Goal: Task Accomplishment & Management: Use online tool/utility

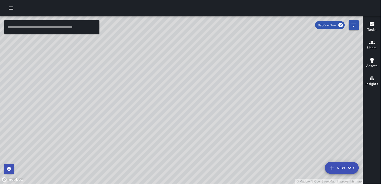
click at [9, 8] on icon "button" at bounding box center [11, 8] width 6 height 6
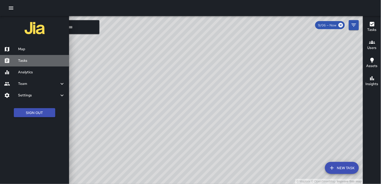
click at [24, 59] on h6 "Tasks" at bounding box center [41, 61] width 47 height 6
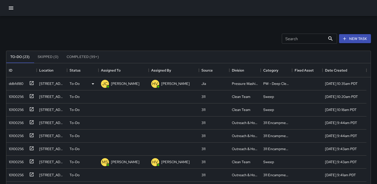
scroll to position [209, 360]
click at [14, 96] on div "10100256" at bounding box center [15, 95] width 17 height 7
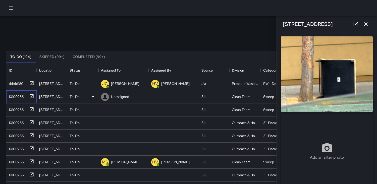
type input "**********"
click at [106, 98] on icon at bounding box center [105, 97] width 4 height 4
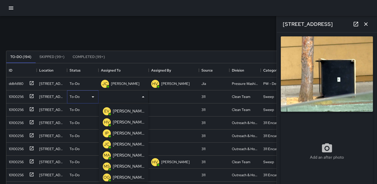
click at [93, 97] on icon at bounding box center [93, 97] width 6 height 6
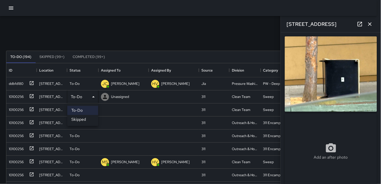
click at [86, 120] on li "Skipped" at bounding box center [82, 119] width 31 height 9
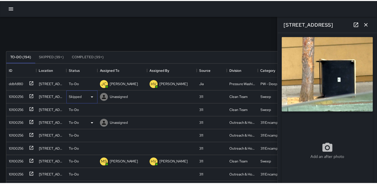
scroll to position [4, 4]
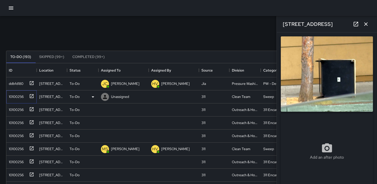
click at [21, 96] on div "10100256" at bounding box center [15, 95] width 17 height 7
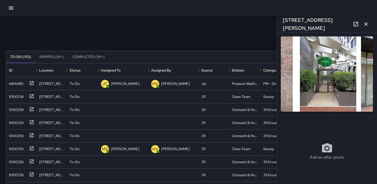
click at [329, 76] on img at bounding box center [327, 73] width 92 height 75
click at [16, 109] on div "10100256" at bounding box center [15, 108] width 17 height 7
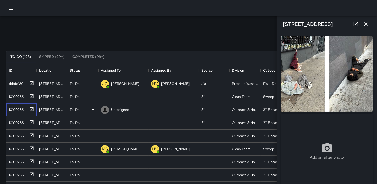
type input "**********"
click at [108, 108] on icon at bounding box center [105, 110] width 6 height 6
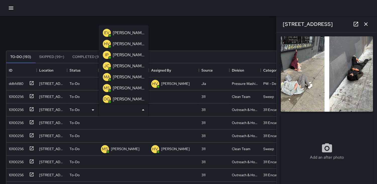
click at [107, 44] on p "HV" at bounding box center [107, 44] width 6 height 6
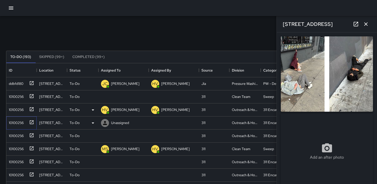
click at [20, 124] on div "10100256" at bounding box center [15, 121] width 17 height 7
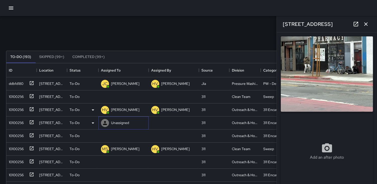
click at [104, 123] on icon at bounding box center [105, 123] width 6 height 6
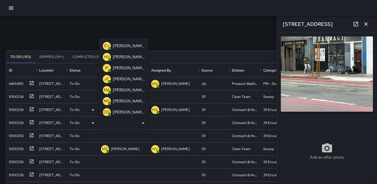
click at [105, 55] on p "HV" at bounding box center [107, 57] width 6 height 6
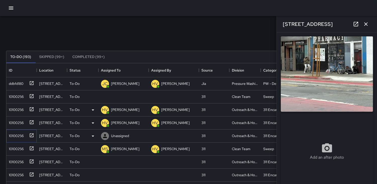
click at [17, 136] on div "10100256" at bounding box center [15, 134] width 17 height 7
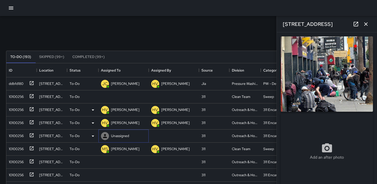
click at [105, 136] on icon at bounding box center [105, 136] width 4 height 4
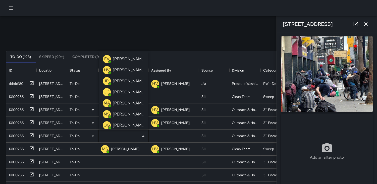
click at [107, 71] on p "HV" at bounding box center [107, 70] width 6 height 6
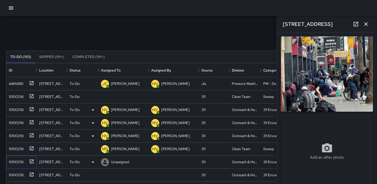
click at [16, 164] on div "10100256" at bounding box center [15, 161] width 17 height 7
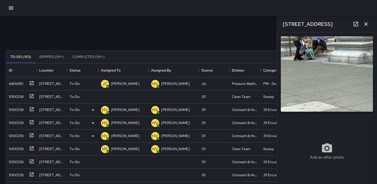
drag, startPoint x: 307, startPoint y: 86, endPoint x: 315, endPoint y: 81, distance: 9.2
click at [307, 86] on img at bounding box center [327, 73] width 92 height 75
click at [20, 174] on div "10100256" at bounding box center [15, 174] width 17 height 7
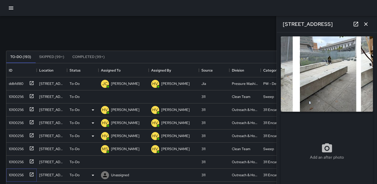
type input "**********"
click at [105, 175] on icon at bounding box center [105, 175] width 6 height 6
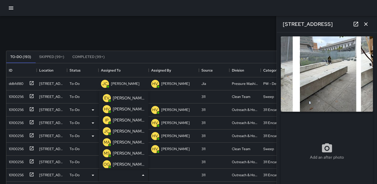
click at [109, 109] on p "HV" at bounding box center [107, 109] width 6 height 6
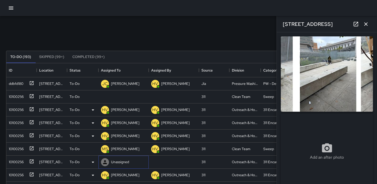
click at [106, 162] on icon at bounding box center [105, 162] width 6 height 6
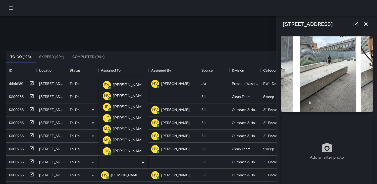
click at [105, 97] on p "HV" at bounding box center [107, 96] width 6 height 6
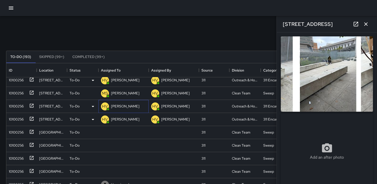
scroll to position [84, 0]
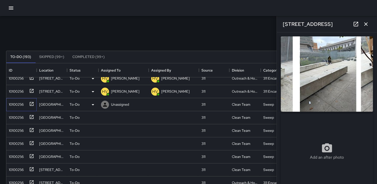
click at [19, 105] on div "10100256" at bounding box center [15, 103] width 17 height 7
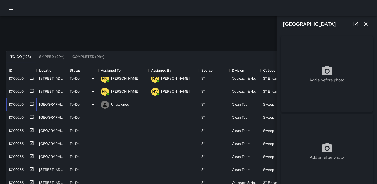
type input "**********"
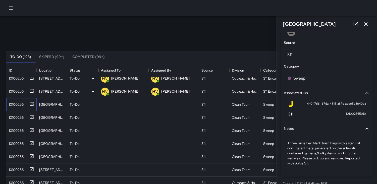
scroll to position [287, 0]
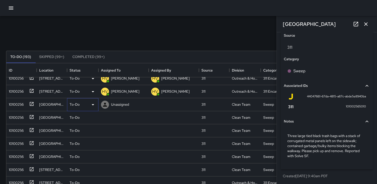
click at [93, 105] on icon at bounding box center [93, 105] width 6 height 6
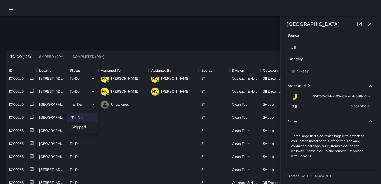
click at [82, 124] on li "Skipped" at bounding box center [82, 127] width 31 height 9
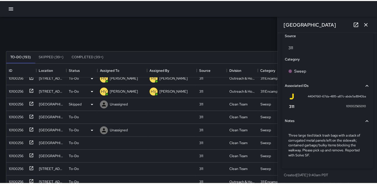
scroll to position [4, 4]
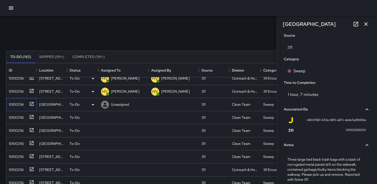
click at [19, 101] on div "10100256" at bounding box center [15, 103] width 17 height 7
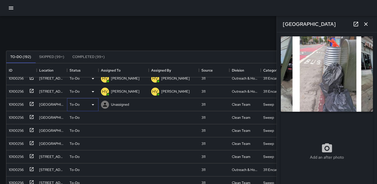
click at [92, 105] on icon at bounding box center [93, 105] width 6 height 6
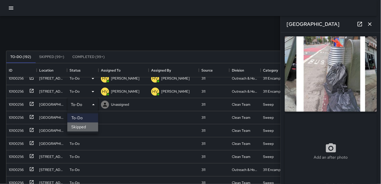
click at [86, 127] on li "Skipped" at bounding box center [82, 127] width 31 height 9
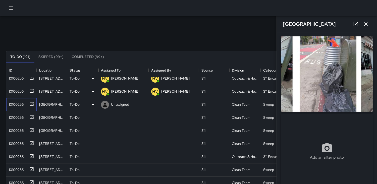
click at [16, 102] on div "10100256" at bounding box center [15, 103] width 17 height 7
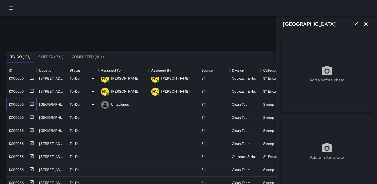
type input "**********"
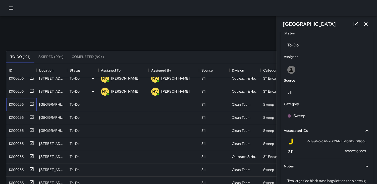
scroll to position [277, 0]
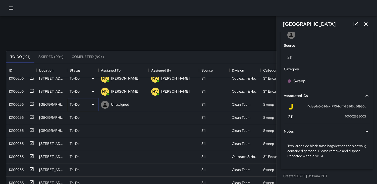
click at [93, 104] on icon at bounding box center [93, 104] width 3 height 1
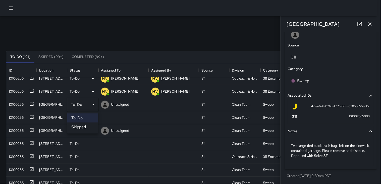
click at [85, 125] on li "Skipped" at bounding box center [82, 127] width 31 height 9
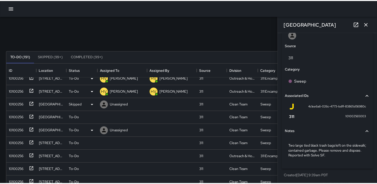
scroll to position [4, 4]
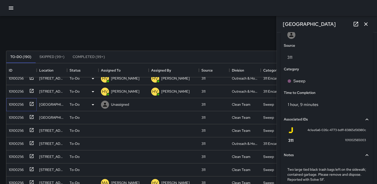
click at [18, 105] on div "10100256" at bounding box center [15, 103] width 17 height 7
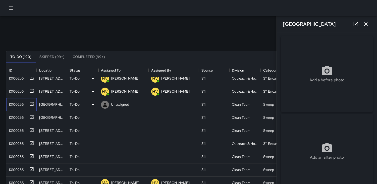
type input "**********"
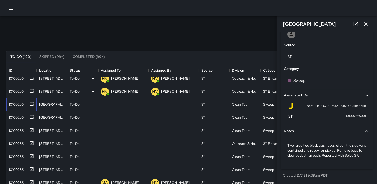
scroll to position [282, 0]
click at [93, 105] on icon at bounding box center [93, 105] width 6 height 6
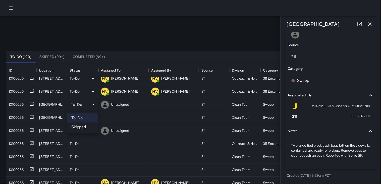
click at [87, 125] on li "Skipped" at bounding box center [82, 127] width 31 height 9
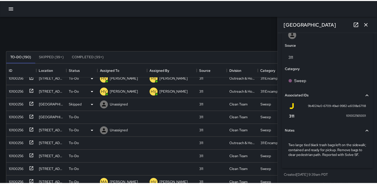
scroll to position [4, 4]
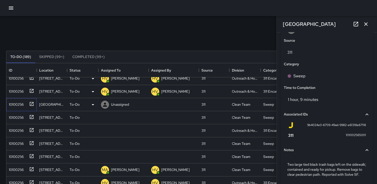
click at [12, 102] on div "10100256" at bounding box center [15, 103] width 17 height 7
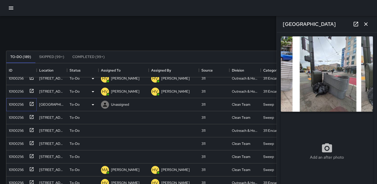
type input "**********"
click at [93, 105] on icon at bounding box center [93, 104] width 3 height 1
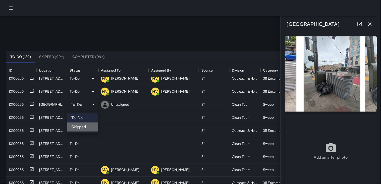
click at [87, 124] on li "Skipped" at bounding box center [82, 127] width 31 height 9
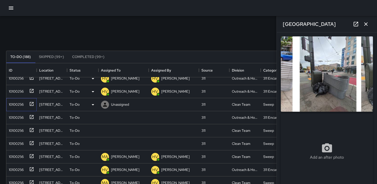
click at [14, 105] on div "10100256" at bounding box center [15, 103] width 17 height 7
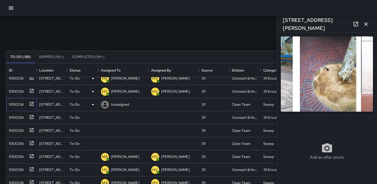
type input "**********"
click at [313, 82] on img at bounding box center [327, 73] width 92 height 75
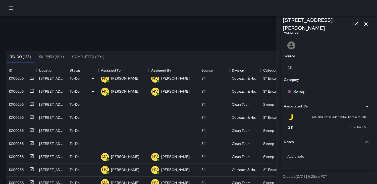
scroll to position [267, 0]
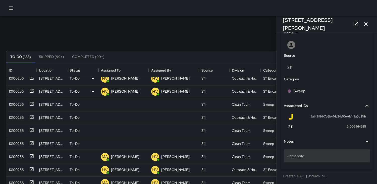
click at [291, 158] on p "Add a note" at bounding box center [327, 156] width 79 height 5
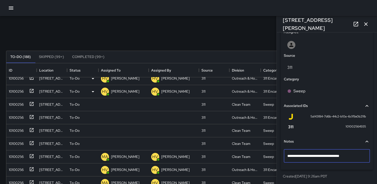
type textarea "**********"
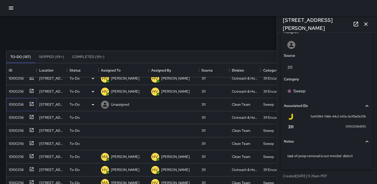
click at [14, 102] on div "10100256" at bounding box center [15, 103] width 17 height 7
click at [93, 105] on icon at bounding box center [93, 104] width 3 height 1
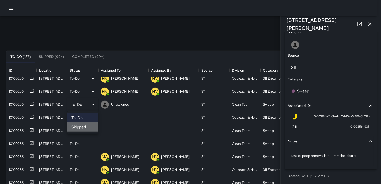
click at [88, 126] on li "Skipped" at bounding box center [82, 127] width 31 height 9
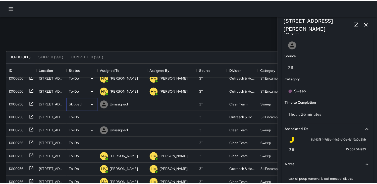
scroll to position [4, 4]
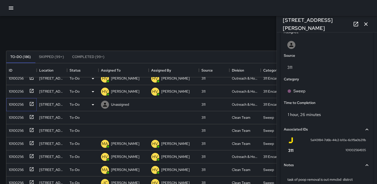
click at [18, 104] on div "10100256" at bounding box center [15, 103] width 17 height 7
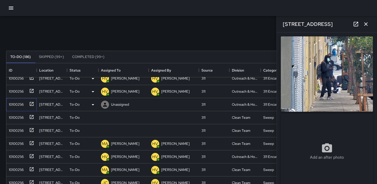
click at [17, 107] on div "10100256" at bounding box center [15, 103] width 17 height 7
click at [15, 116] on div "10100256" at bounding box center [15, 116] width 17 height 7
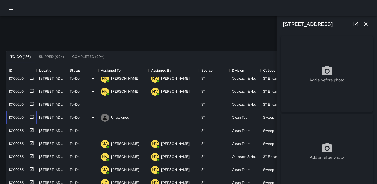
type input "**********"
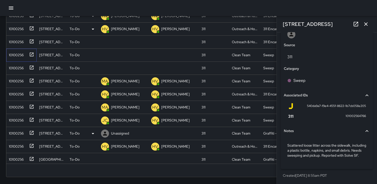
scroll to position [28, 0]
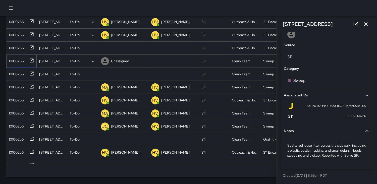
click at [15, 59] on div "10100256" at bounding box center [15, 60] width 17 height 7
click at [105, 59] on icon at bounding box center [105, 61] width 4 height 4
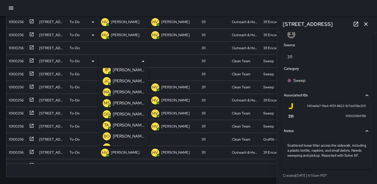
click at [107, 90] on p "MA" at bounding box center [107, 92] width 6 height 6
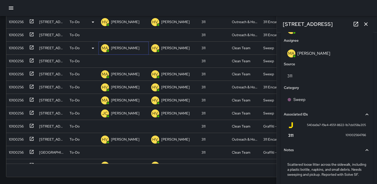
scroll to position [306, 0]
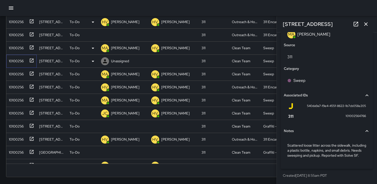
click at [18, 61] on div "10100256" at bounding box center [15, 60] width 17 height 7
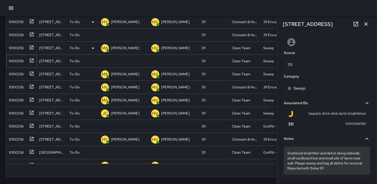
scroll to position [282, 0]
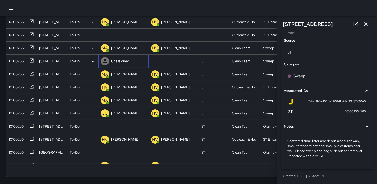
click at [104, 62] on icon at bounding box center [105, 61] width 4 height 4
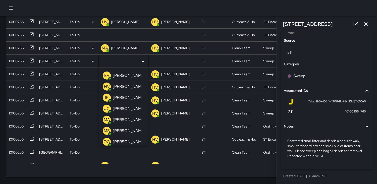
click at [106, 119] on p "MA" at bounding box center [107, 120] width 6 height 6
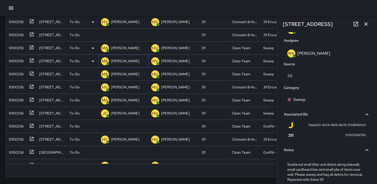
scroll to position [306, 0]
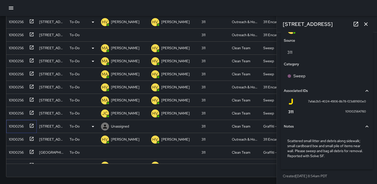
click at [12, 126] on div "10100256" at bounding box center [15, 125] width 17 height 7
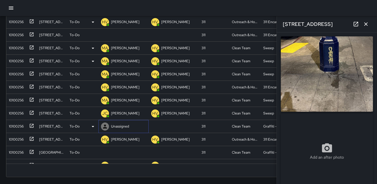
click at [104, 126] on icon at bounding box center [105, 127] width 6 height 6
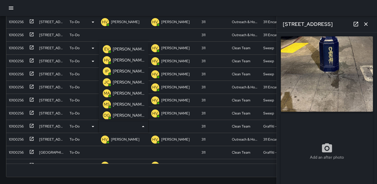
click at [108, 70] on p "IP" at bounding box center [107, 71] width 4 height 6
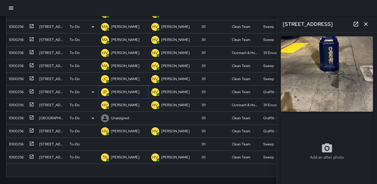
scroll to position [97, 0]
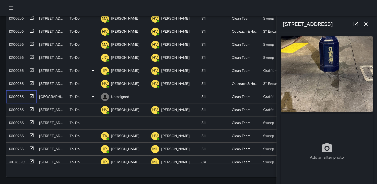
click at [18, 97] on div "10100256" at bounding box center [15, 95] width 17 height 7
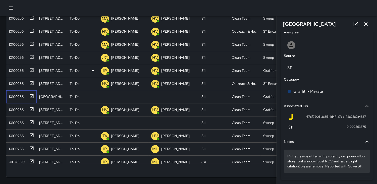
scroll to position [279, 0]
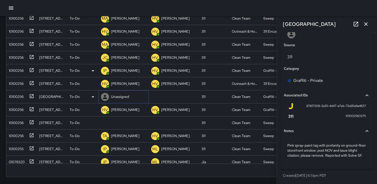
click at [105, 97] on icon at bounding box center [105, 97] width 6 height 6
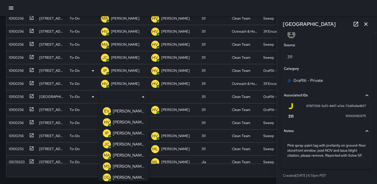
click at [107, 144] on p "JC" at bounding box center [107, 145] width 6 height 6
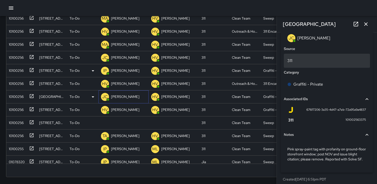
scroll to position [306, 0]
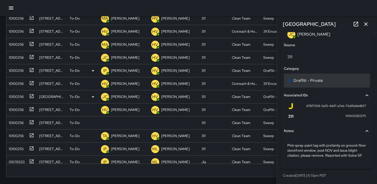
click at [291, 79] on icon at bounding box center [290, 81] width 4 height 4
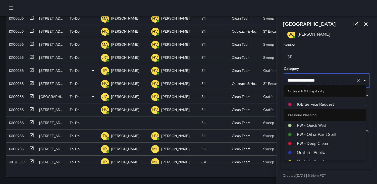
scroll to position [445, 0]
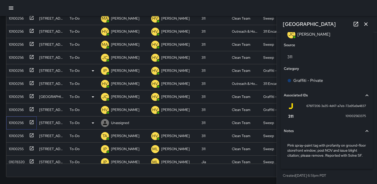
click at [17, 122] on div "10100256" at bounding box center [15, 121] width 17 height 7
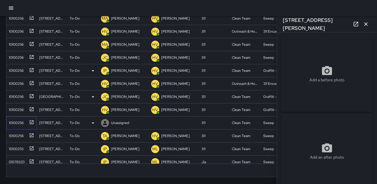
type input "**********"
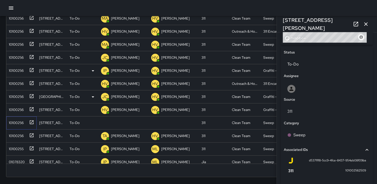
scroll to position [277, 0]
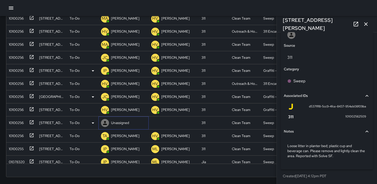
click at [104, 124] on icon at bounding box center [105, 123] width 4 height 4
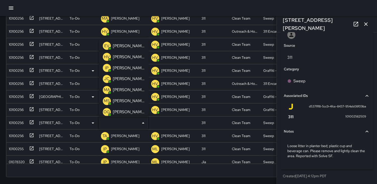
click at [107, 99] on p "MS" at bounding box center [107, 101] width 6 height 6
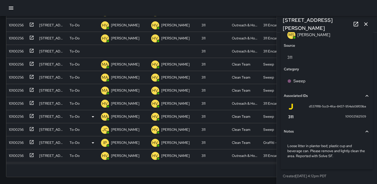
scroll to position [0, 0]
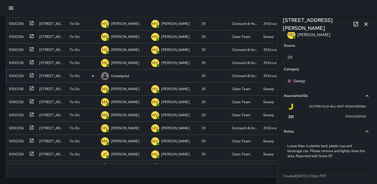
click at [17, 72] on div "10100256" at bounding box center [15, 74] width 17 height 7
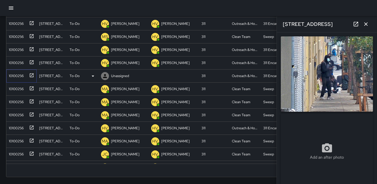
type input "**********"
click at [104, 76] on icon at bounding box center [105, 76] width 6 height 6
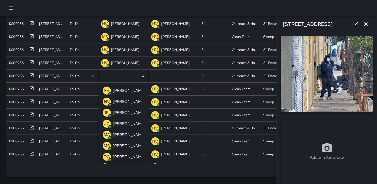
click at [104, 99] on p "HV" at bounding box center [107, 102] width 6 height 6
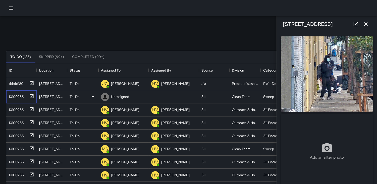
click at [17, 96] on div "10100256" at bounding box center [15, 95] width 17 height 7
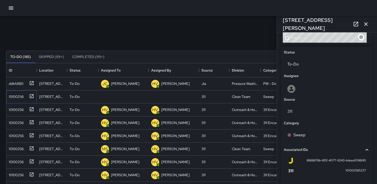
scroll to position [272, 0]
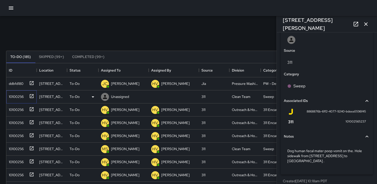
click at [22, 96] on div "10100256" at bounding box center [15, 95] width 17 height 7
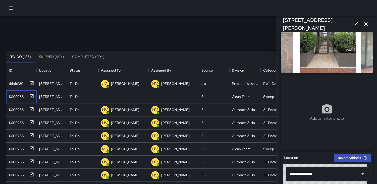
scroll to position [0, 0]
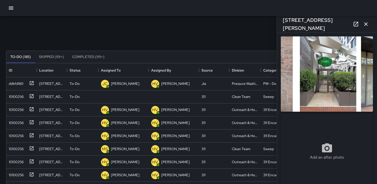
click at [322, 66] on img at bounding box center [327, 73] width 92 height 75
click at [325, 93] on img at bounding box center [327, 73] width 92 height 75
